Goal: Transaction & Acquisition: Purchase product/service

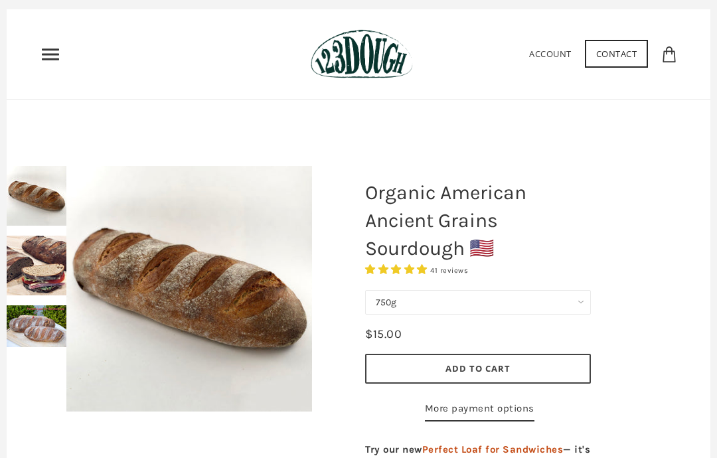
scroll to position [29, 0]
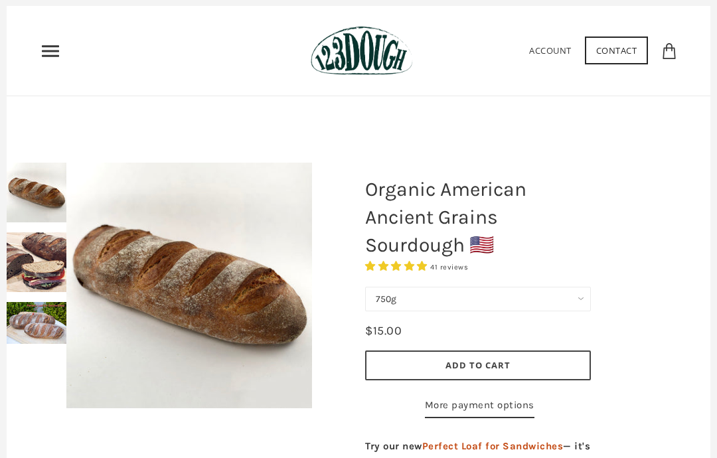
click at [19, 258] on img at bounding box center [37, 262] width 60 height 60
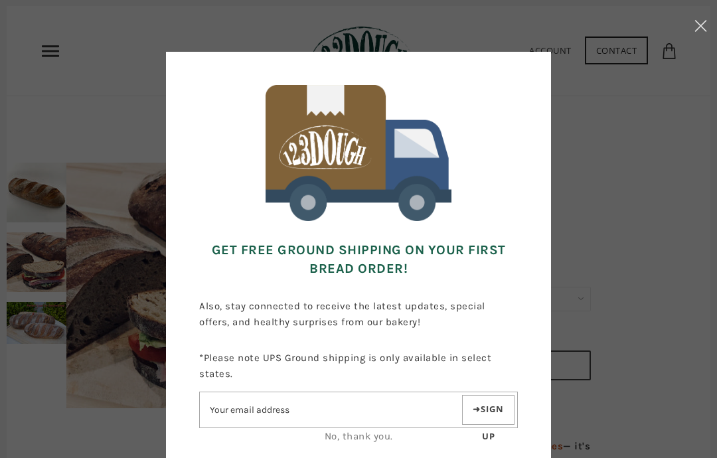
scroll to position [0, 0]
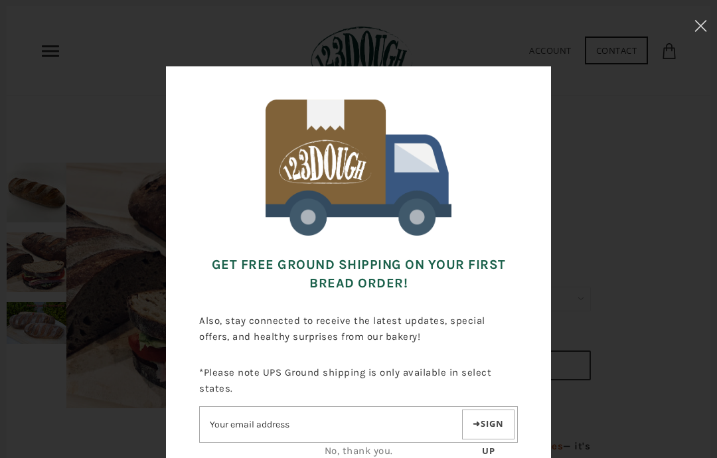
click at [358, 455] on link "No, thank you." at bounding box center [359, 451] width 68 height 12
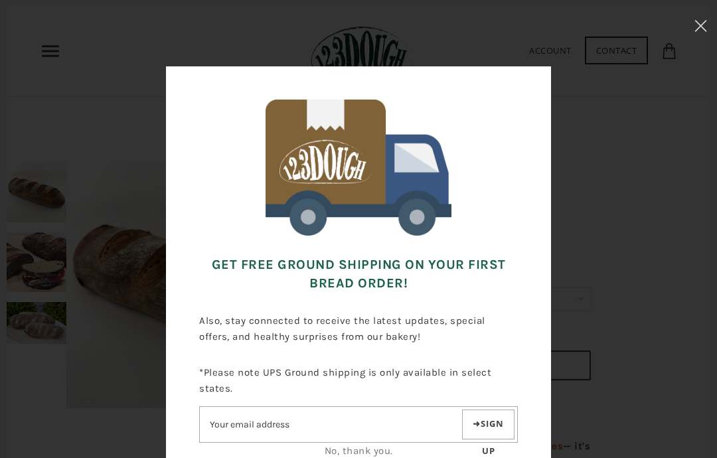
click at [370, 455] on link "No, thank you." at bounding box center [359, 451] width 68 height 12
click at [699, 18] on button at bounding box center [701, 28] width 33 height 56
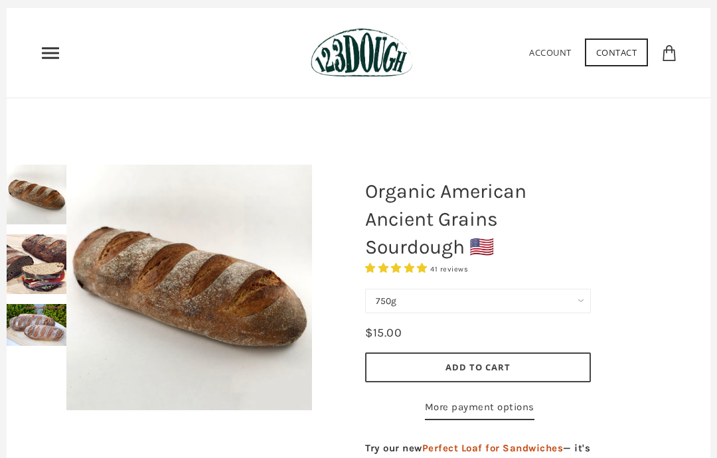
click at [32, 238] on img at bounding box center [37, 265] width 60 height 60
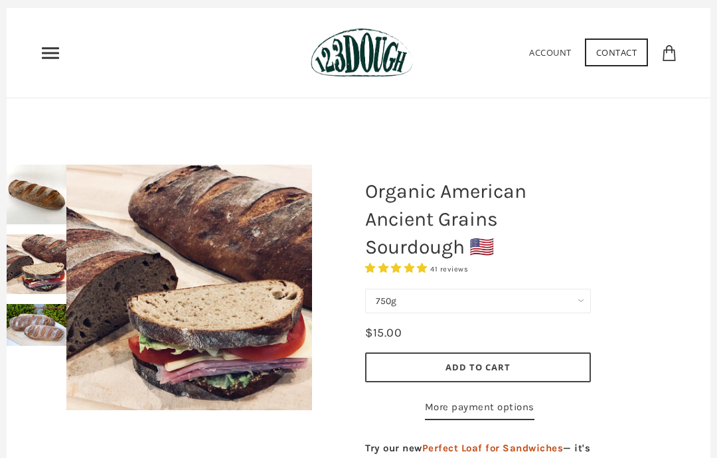
scroll to position [27, 0]
click at [22, 187] on img at bounding box center [37, 195] width 60 height 60
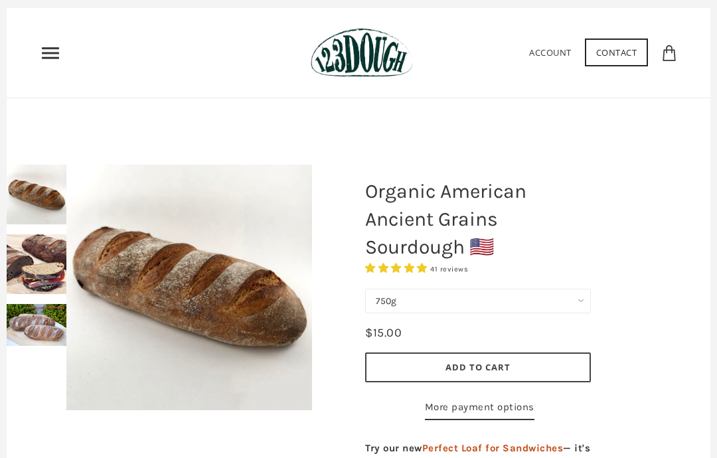
click at [32, 256] on img at bounding box center [37, 264] width 60 height 60
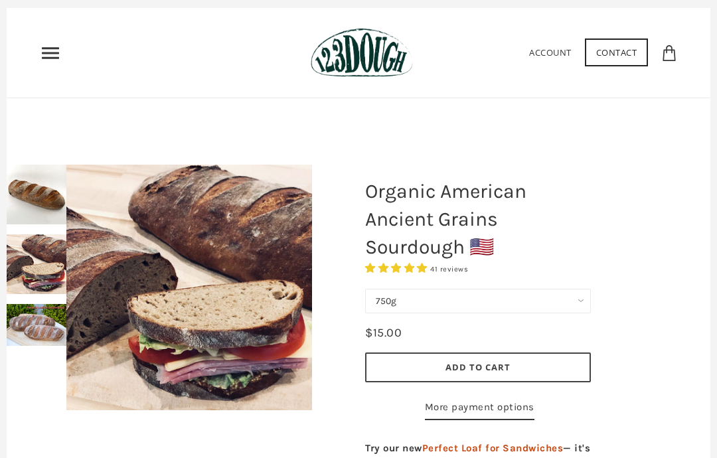
click at [31, 311] on img at bounding box center [37, 325] width 60 height 42
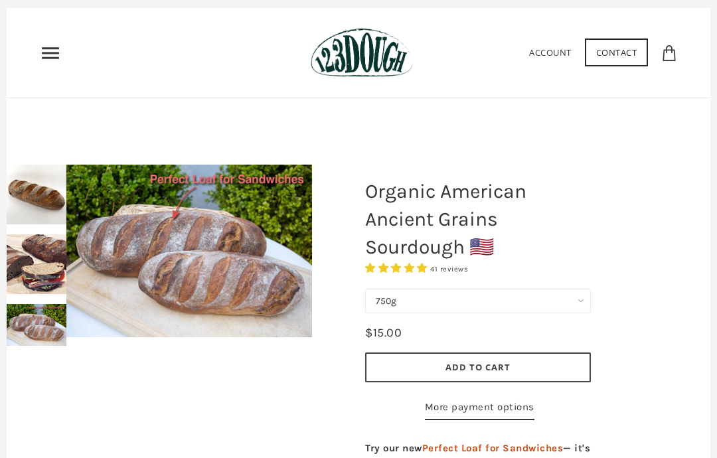
click at [26, 248] on img at bounding box center [37, 264] width 60 height 60
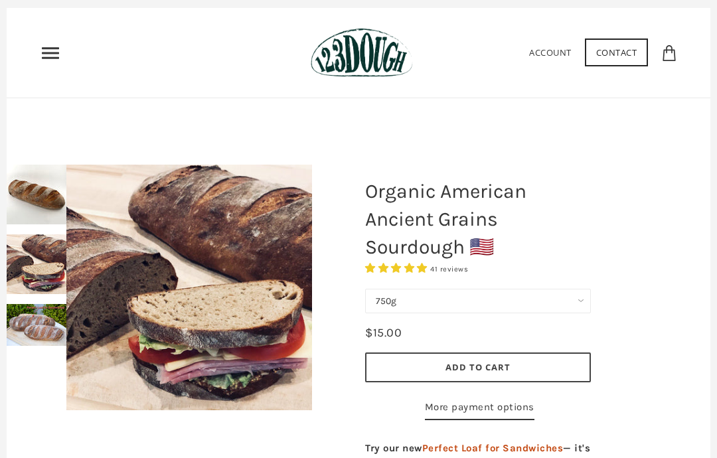
click at [31, 187] on img at bounding box center [37, 195] width 60 height 60
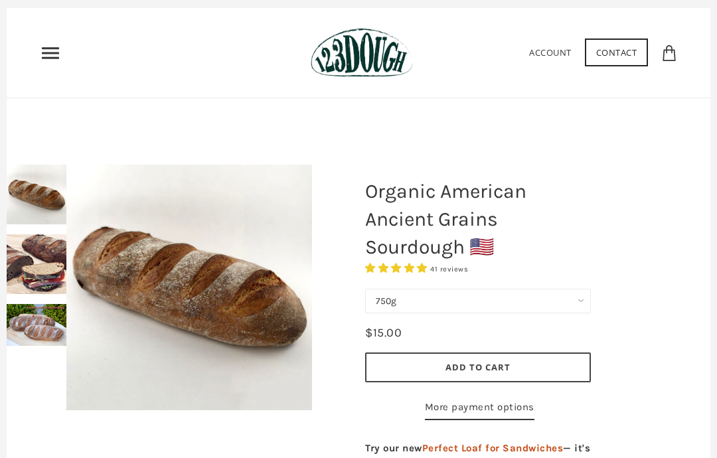
click at [24, 250] on img at bounding box center [37, 264] width 60 height 60
